Goal: Navigation & Orientation: Find specific page/section

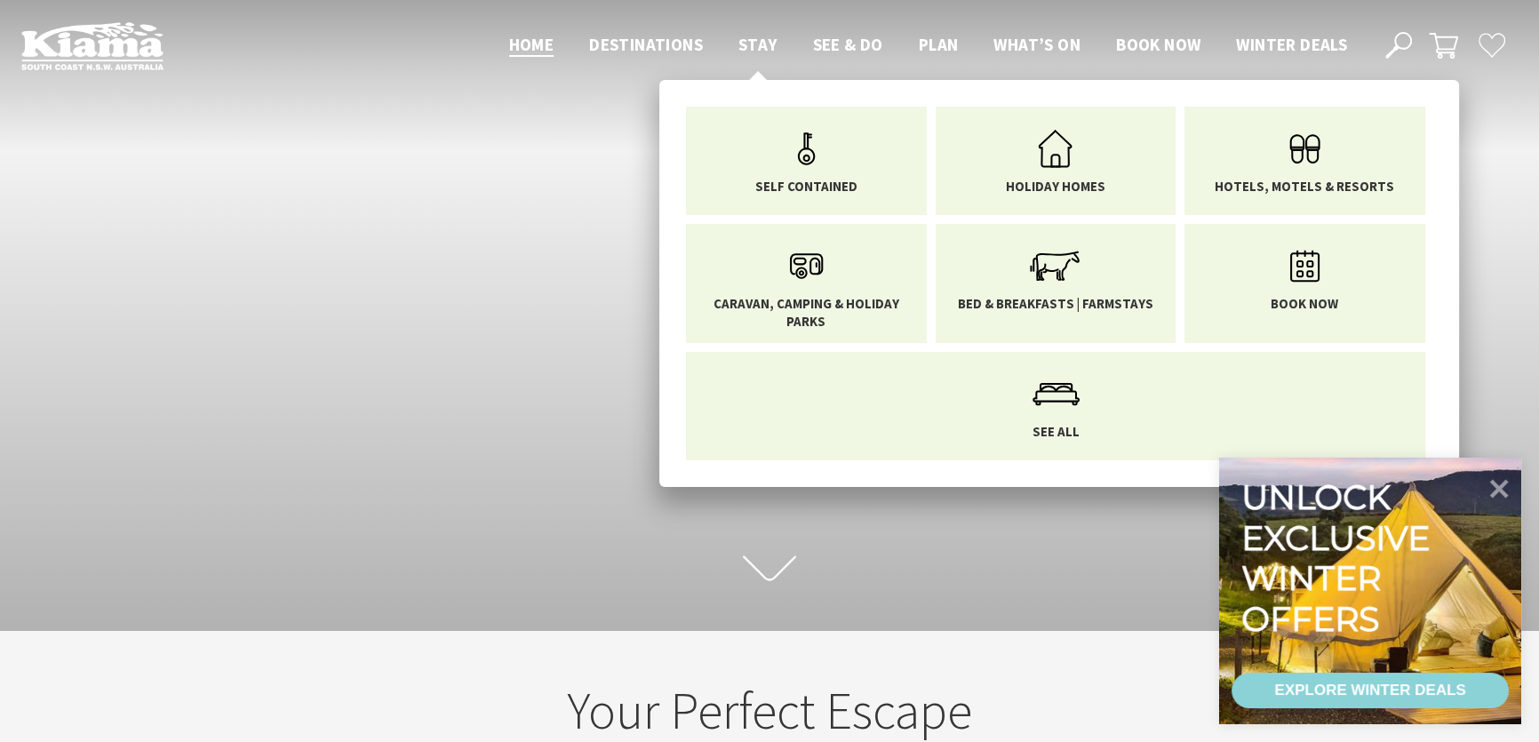
scroll to position [307, 1551]
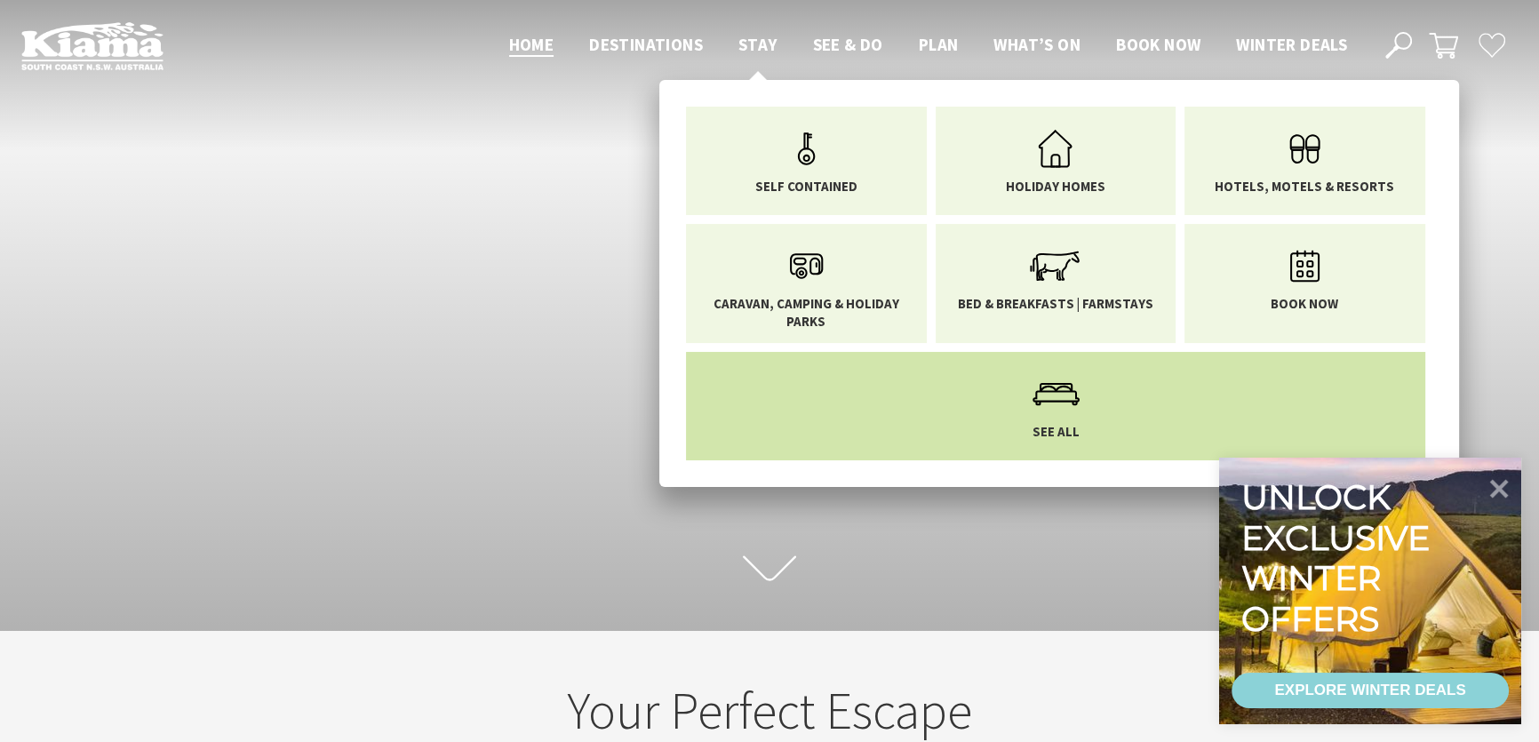
click at [1118, 450] on li "See All" at bounding box center [1055, 406] width 739 height 108
click at [1047, 381] on icon "Main Menu" at bounding box center [1056, 394] width 58 height 58
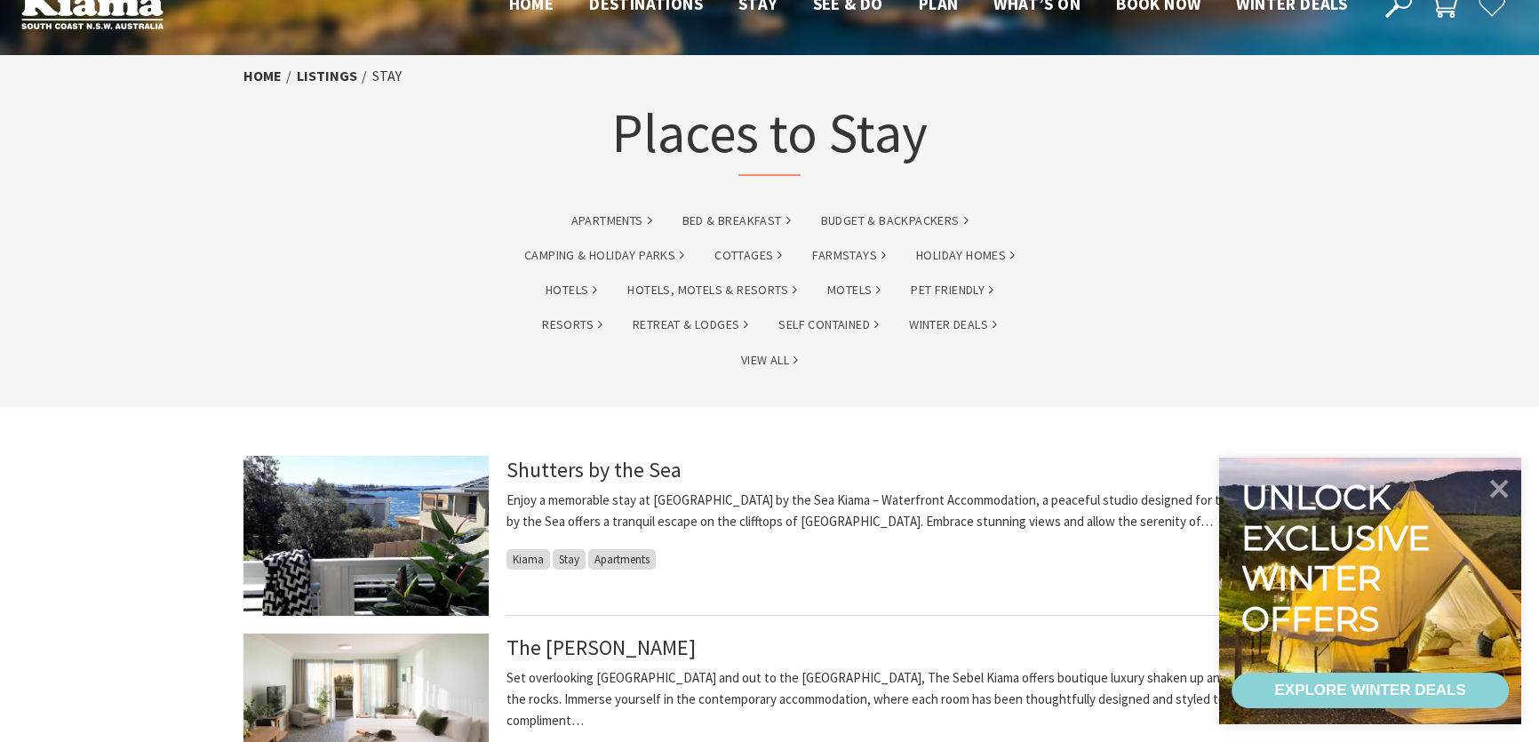
scroll to position [64, 0]
